Goal: Information Seeking & Learning: Learn about a topic

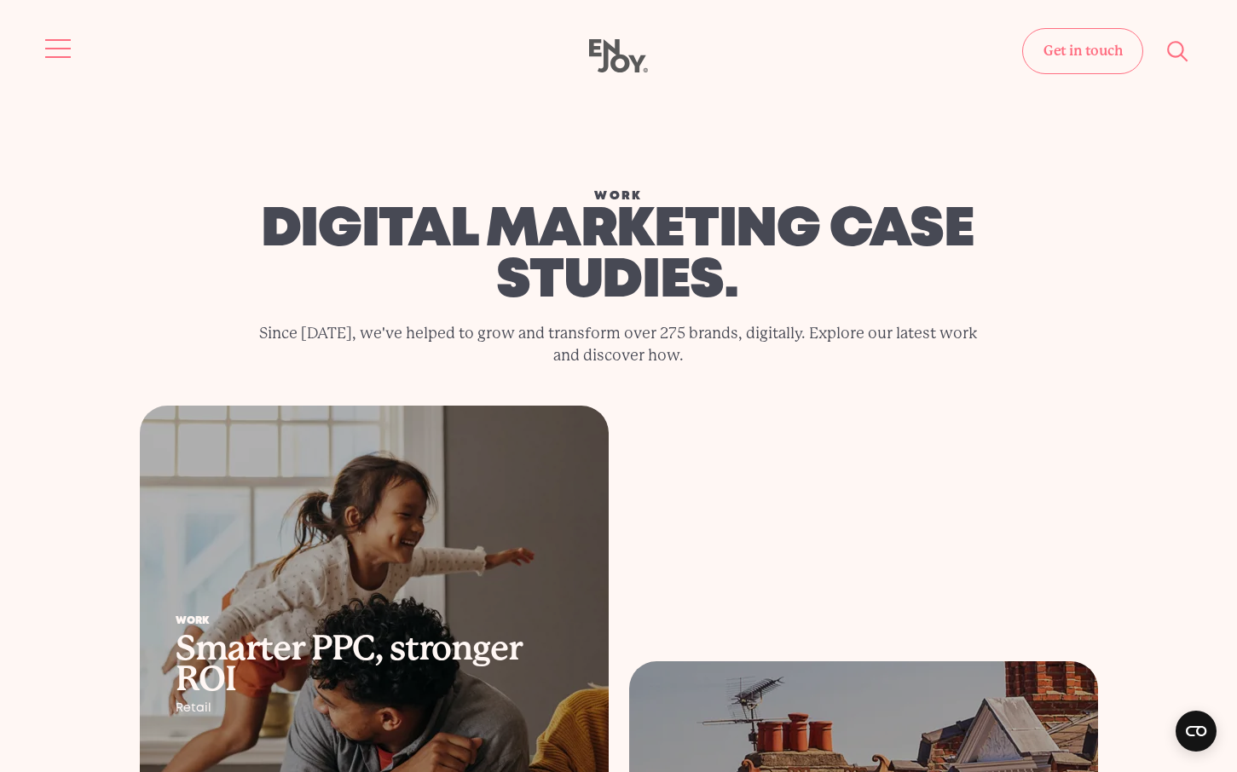
click at [46, 45] on button "Site navigation" at bounding box center [59, 49] width 36 height 36
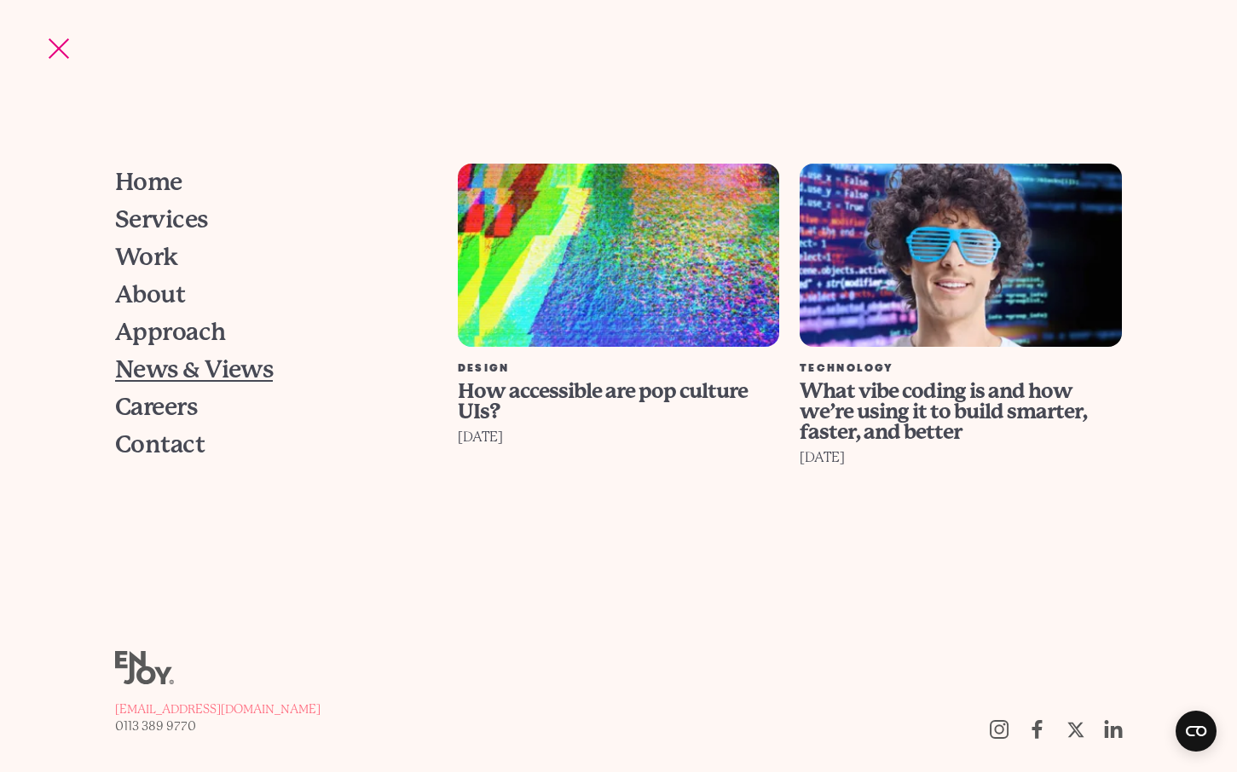
click at [159, 363] on span "News & Views" at bounding box center [194, 370] width 158 height 24
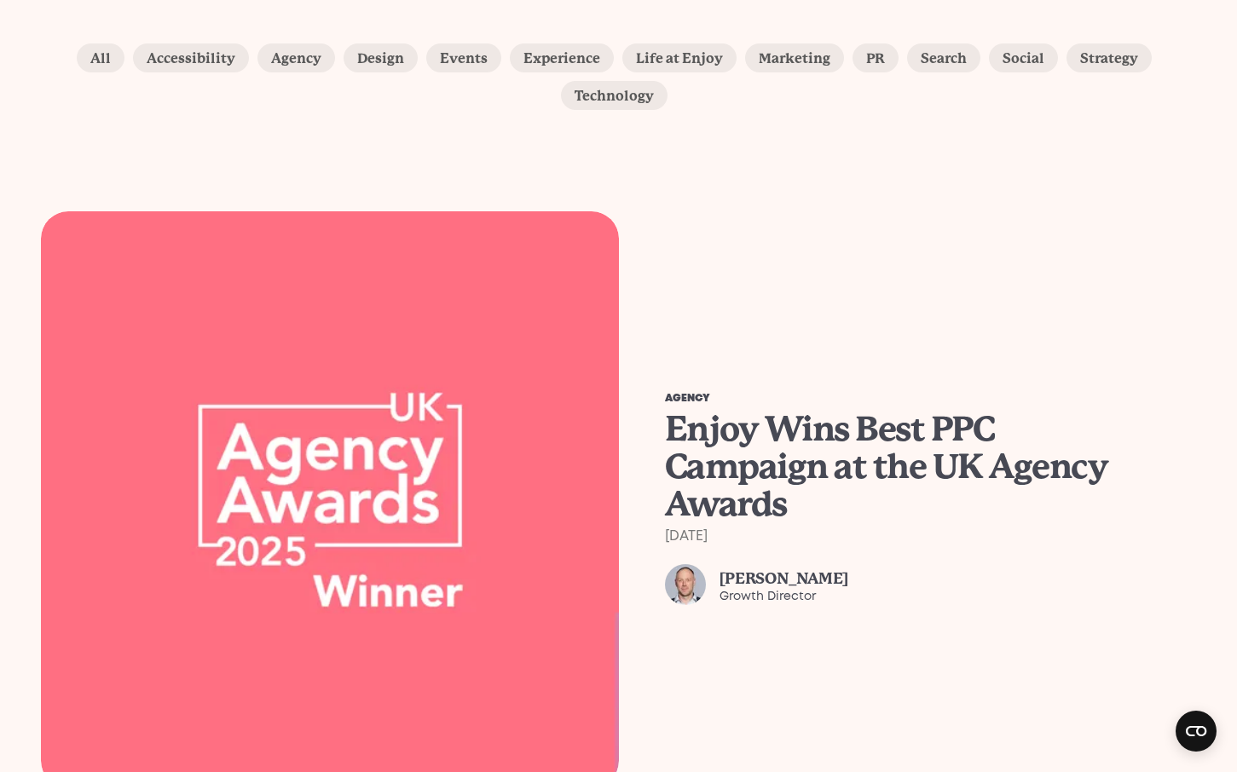
scroll to position [369, 0]
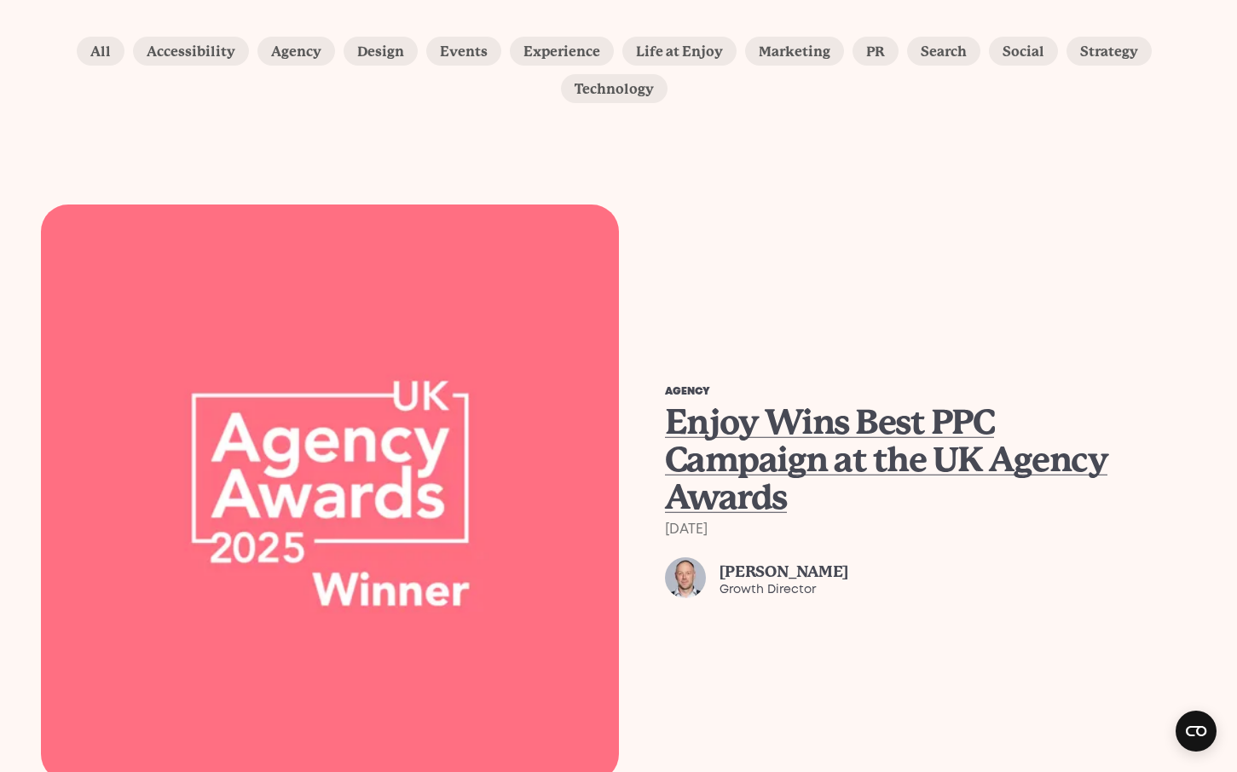
click at [829, 465] on span "Enjoy Wins Best PPC Campaign at the UK Agency Awards" at bounding box center [886, 459] width 443 height 115
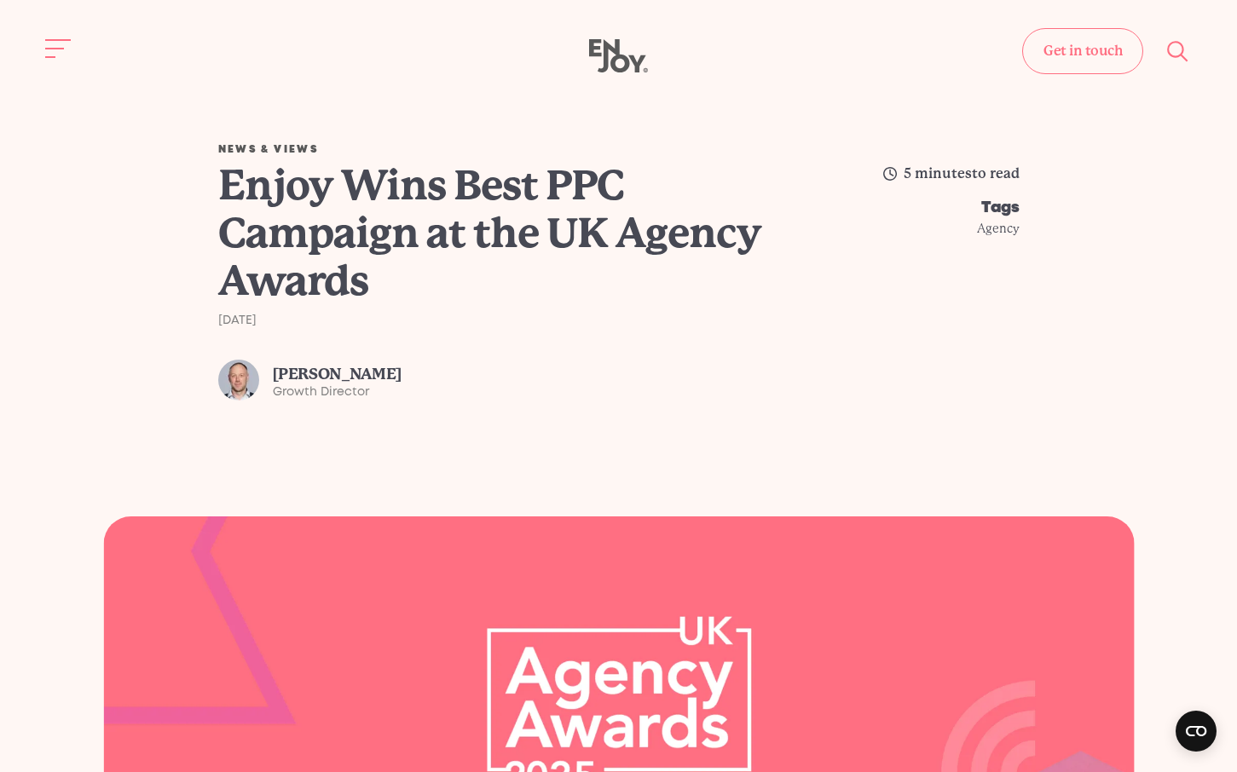
click at [307, 274] on h1 "Enjoy Wins Best PPC Campaign at the UK Agency Awards" at bounding box center [496, 233] width 556 height 143
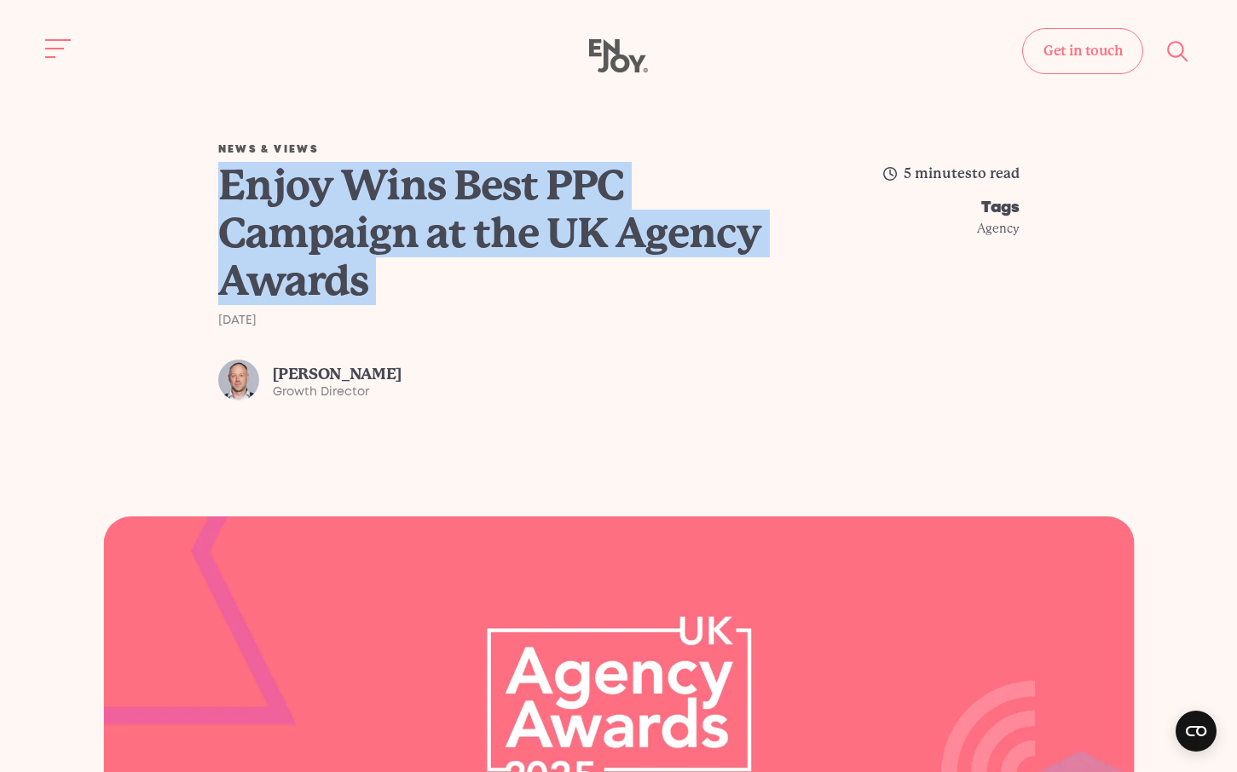
click at [307, 274] on h1 "Enjoy Wins Best PPC Campaign at the UK Agency Awards" at bounding box center [496, 233] width 556 height 143
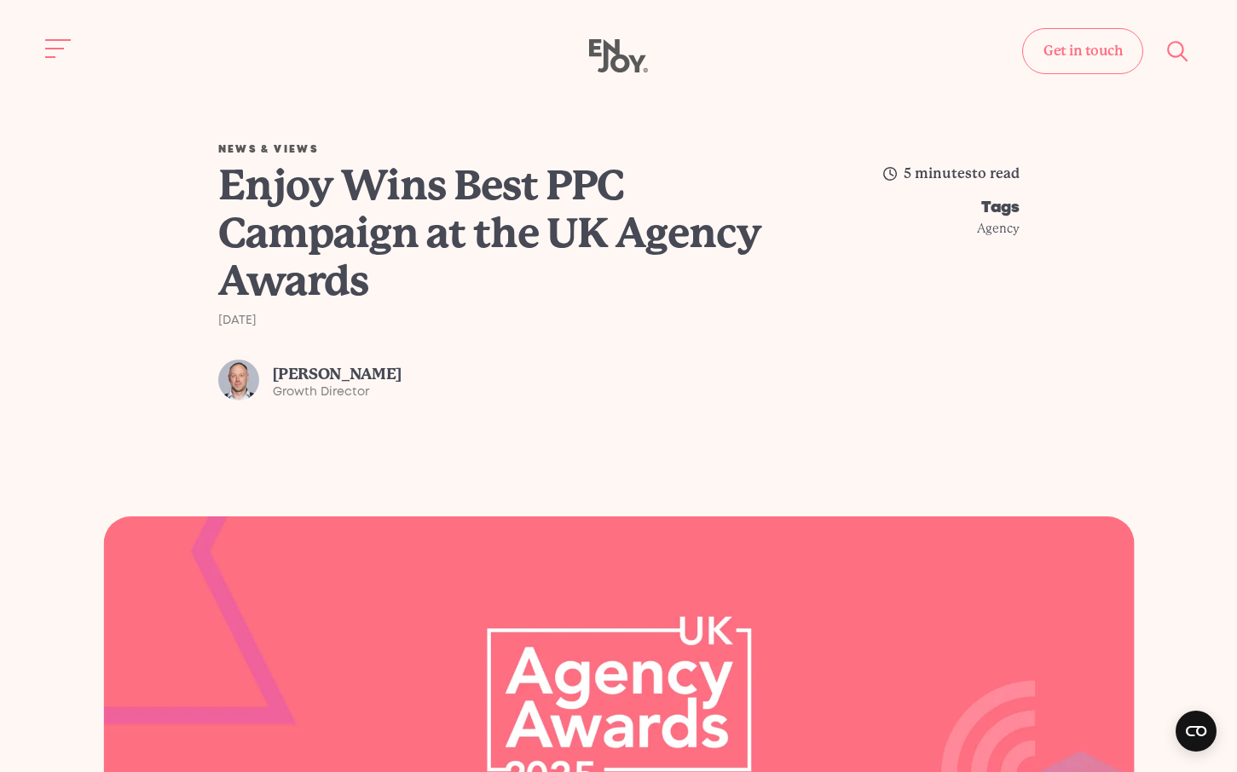
drag, startPoint x: 764, startPoint y: 101, endPoint x: 500, endPoint y: 120, distance: 265.0
click at [761, 101] on div "News & Views Enjoy Wins Best PPC Campaign at the UK Agency Awards [DATE] Si Mud…" at bounding box center [619, 265] width 1210 height 503
click at [49, 49] on button "Site navigation" at bounding box center [59, 49] width 36 height 36
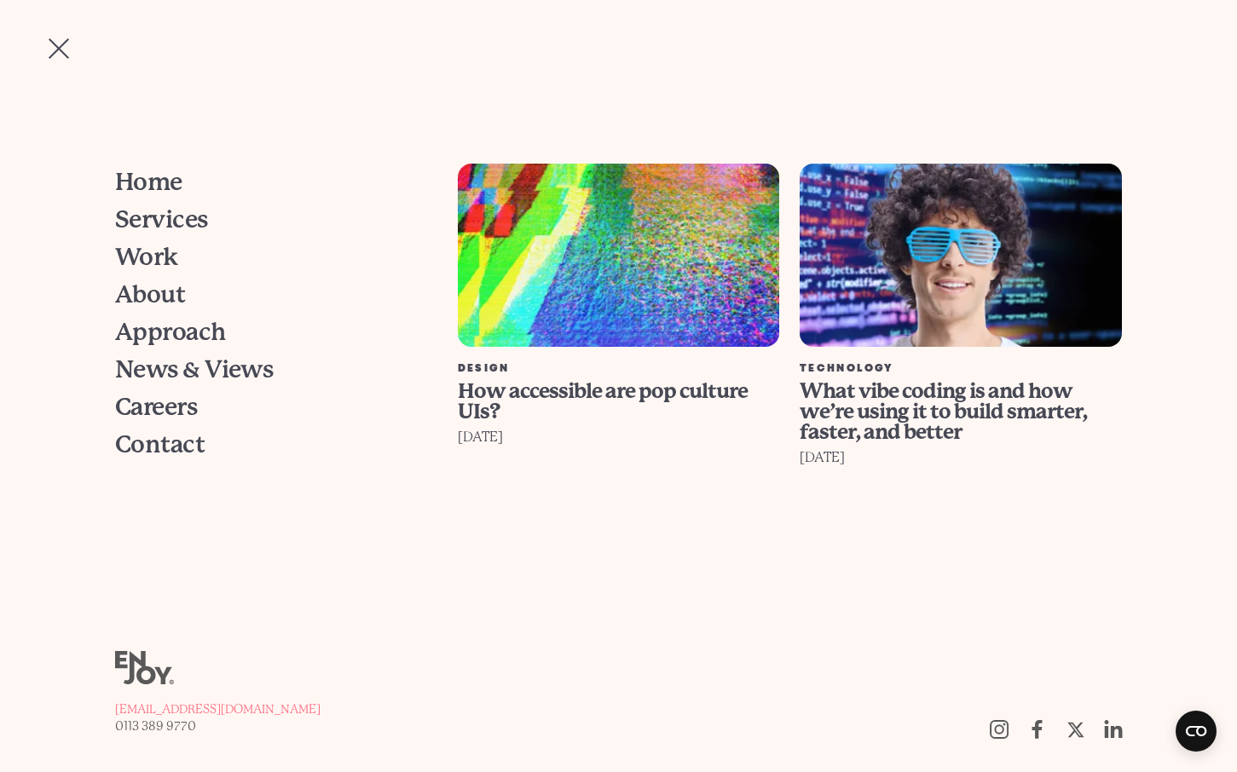
click at [49, 49] on button "Site navigation" at bounding box center [59, 49] width 36 height 36
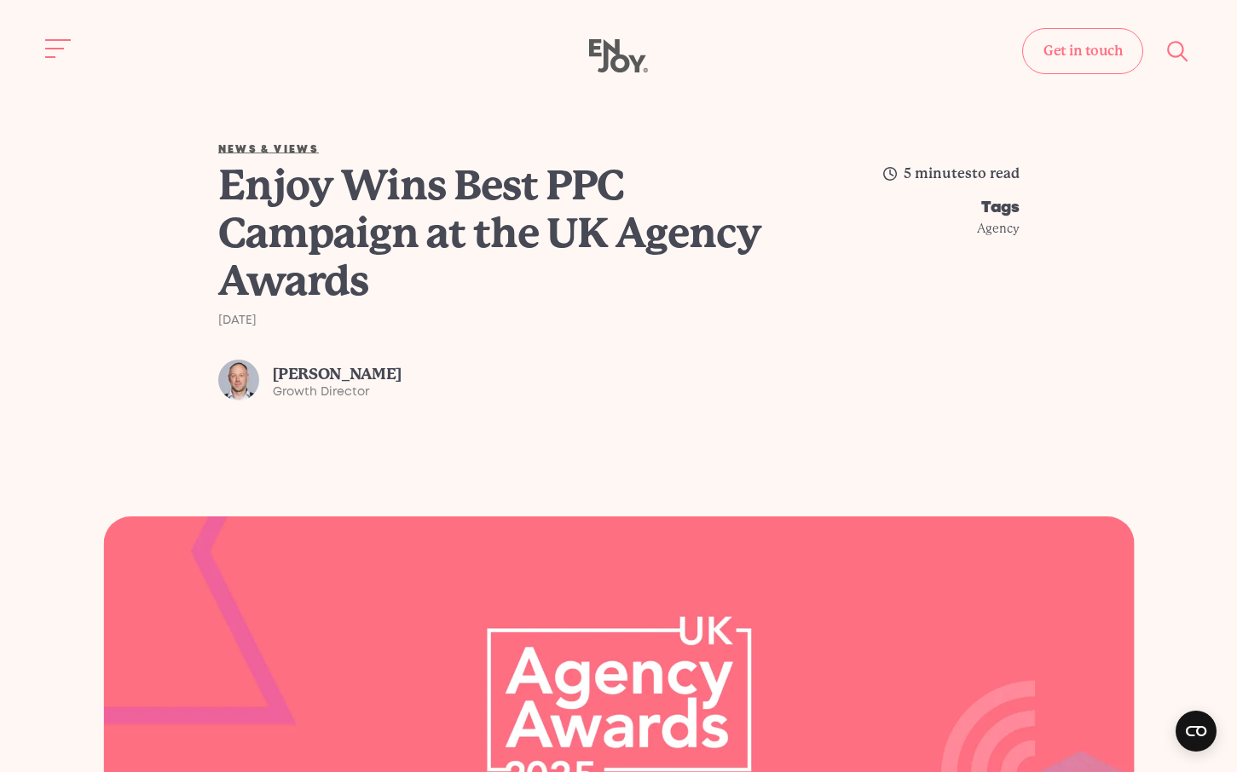
click at [286, 152] on span "News & Views" at bounding box center [268, 149] width 101 height 9
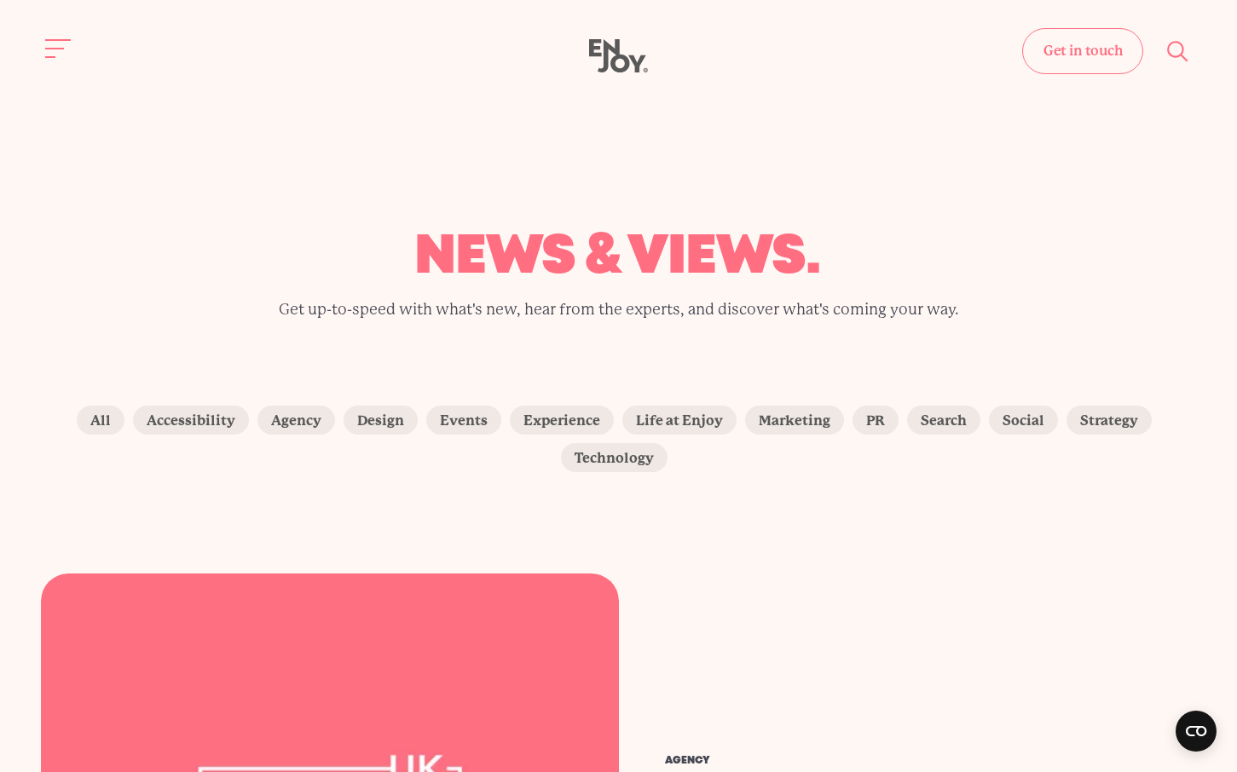
click at [242, 303] on div "news & views. Get up-to-speed with what's new, hear from the experts, and disco…" at bounding box center [618, 277] width 801 height 89
click at [1066, 147] on div "news & views. Get up-to-speed with what's new, hear from the experts, and disco…" at bounding box center [619, 210] width 1210 height 392
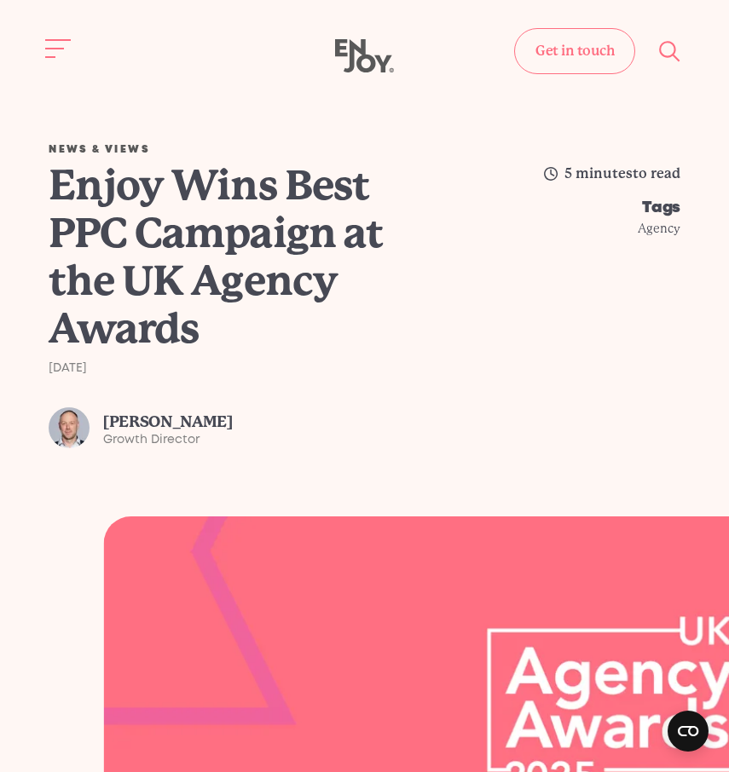
click at [589, 442] on div "5 minutes to read Tags Agency" at bounding box center [567, 305] width 225 height 286
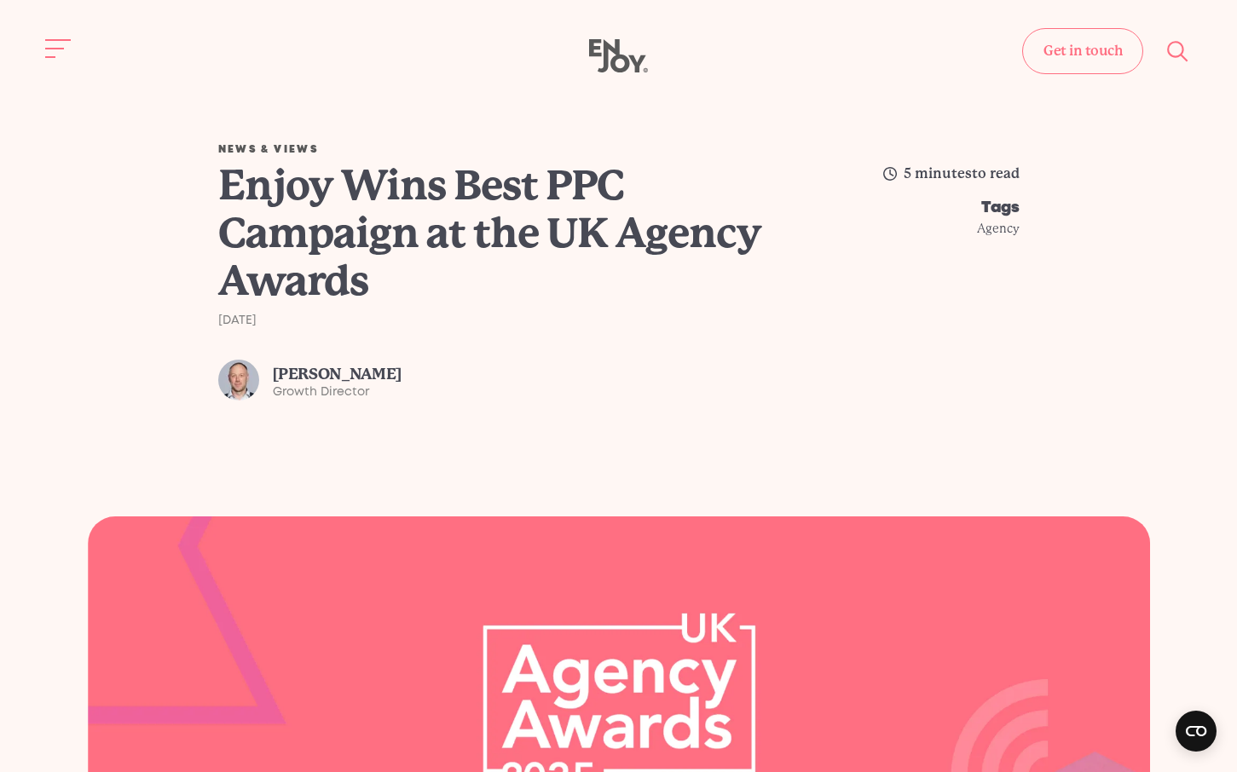
drag, startPoint x: 282, startPoint y: 107, endPoint x: 178, endPoint y: 30, distance: 129.2
click at [280, 107] on div "News & Views Enjoy Wins Best PPC Campaign at the UK Agency Awards 17th Septembe…" at bounding box center [619, 265] width 1210 height 503
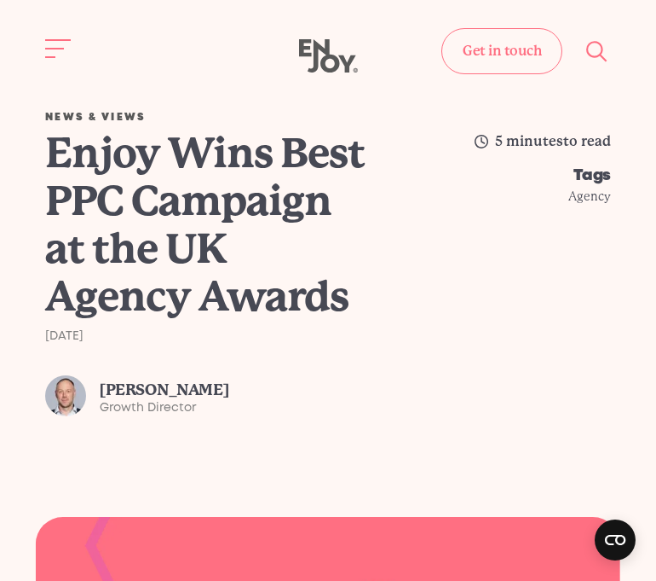
click at [372, 416] on div "Enjoy Wins Best PPC Campaign at the UK Agency Awards 17th September 2025 Si Mud…" at bounding box center [215, 273] width 341 height 286
click at [398, 465] on div "News & Views Enjoy Wins Best PPC Campaign at the UK Agency Awards 17th Septembe…" at bounding box center [328, 265] width 629 height 503
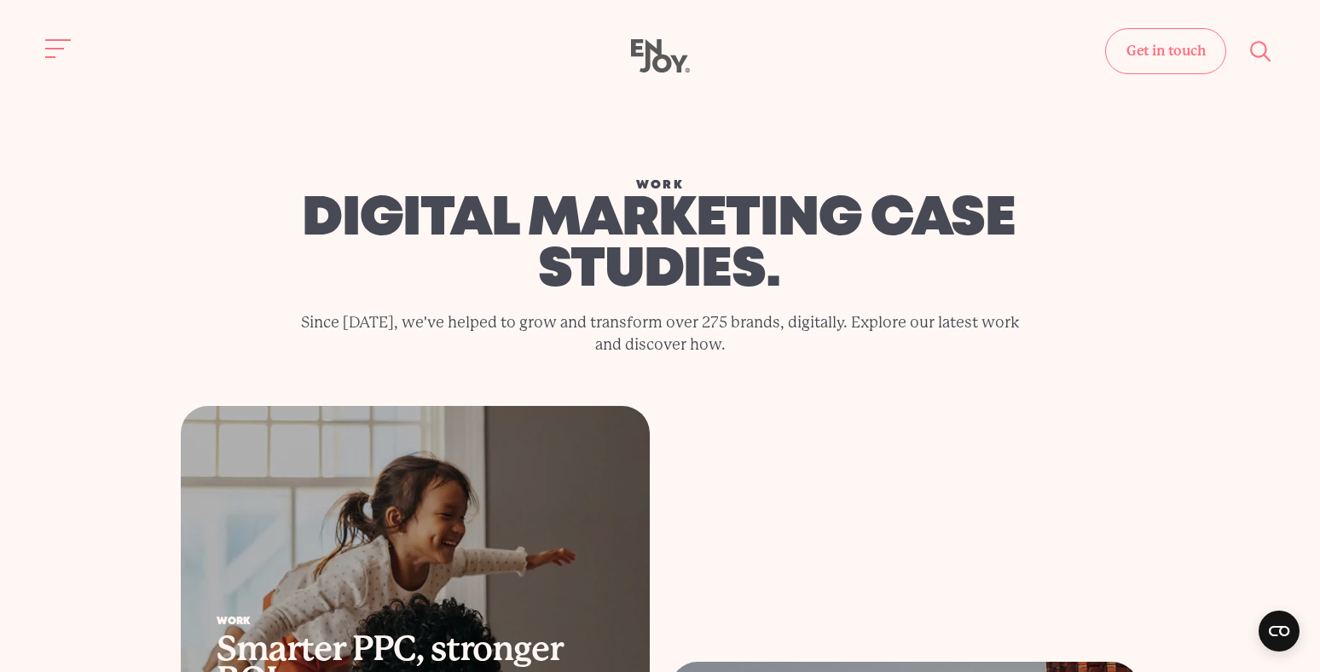
drag, startPoint x: 890, startPoint y: 141, endPoint x: 774, endPoint y: 6, distance: 177.7
click at [878, 135] on div "Work digital marketing case studies. Since [DATE], we've helped to grow and tra…" at bounding box center [660, 210] width 1292 height 392
